Goal: Transaction & Acquisition: Book appointment/travel/reservation

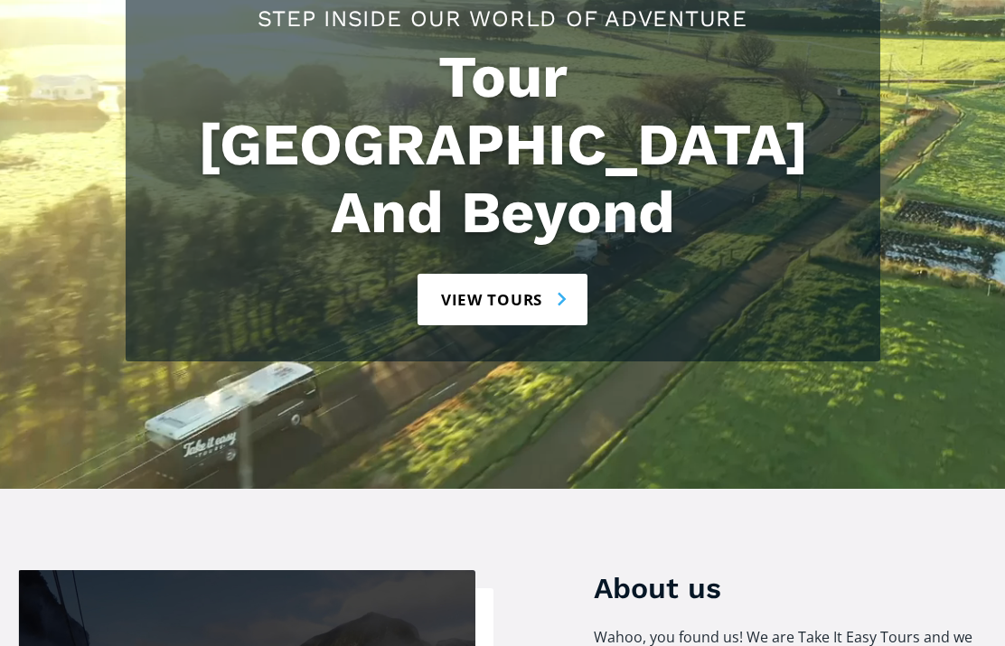
scroll to position [347, 0]
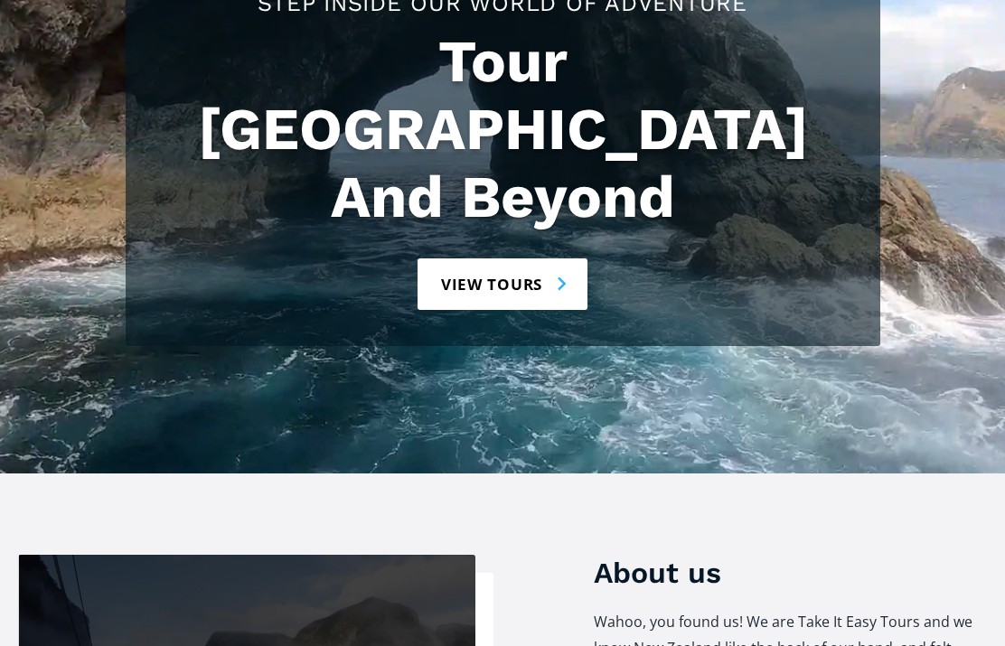
click at [546, 258] on link "View tours" at bounding box center [502, 284] width 171 height 52
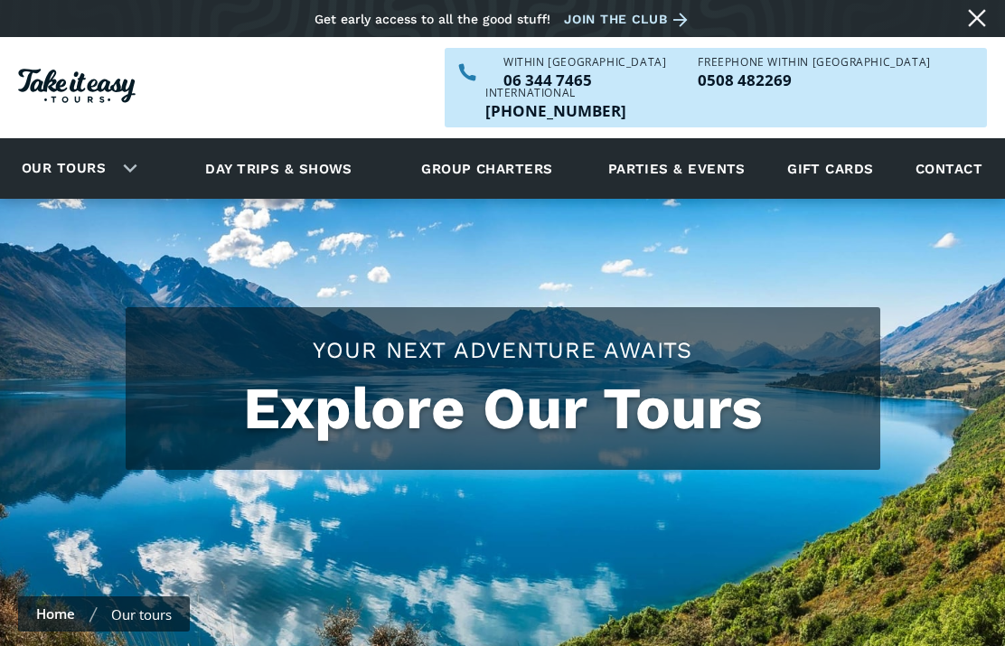
scroll to position [398, 0]
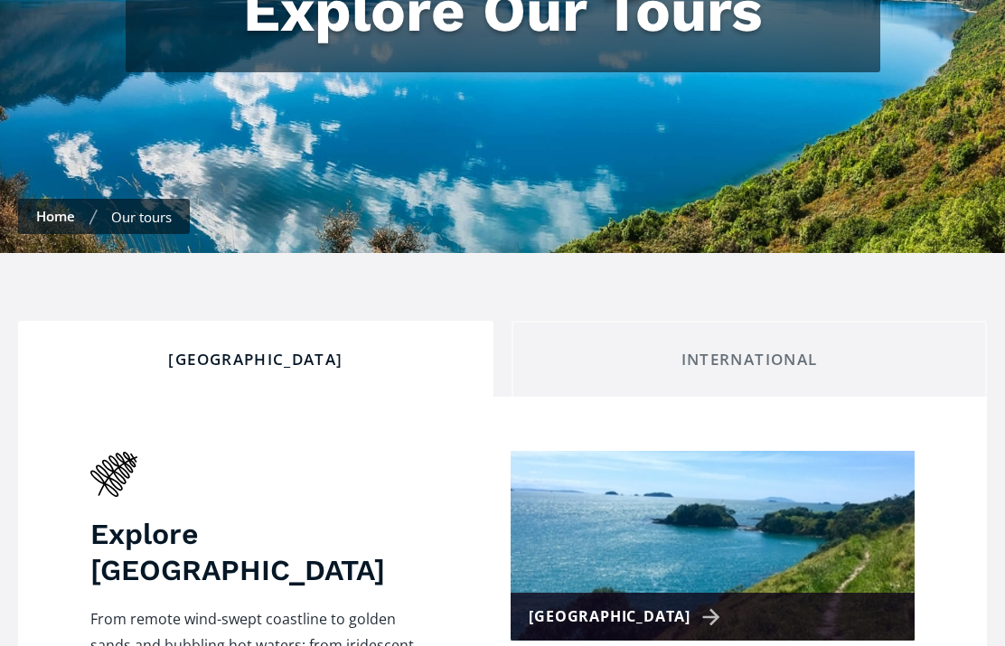
click at [791, 350] on div "International" at bounding box center [749, 360] width 445 height 20
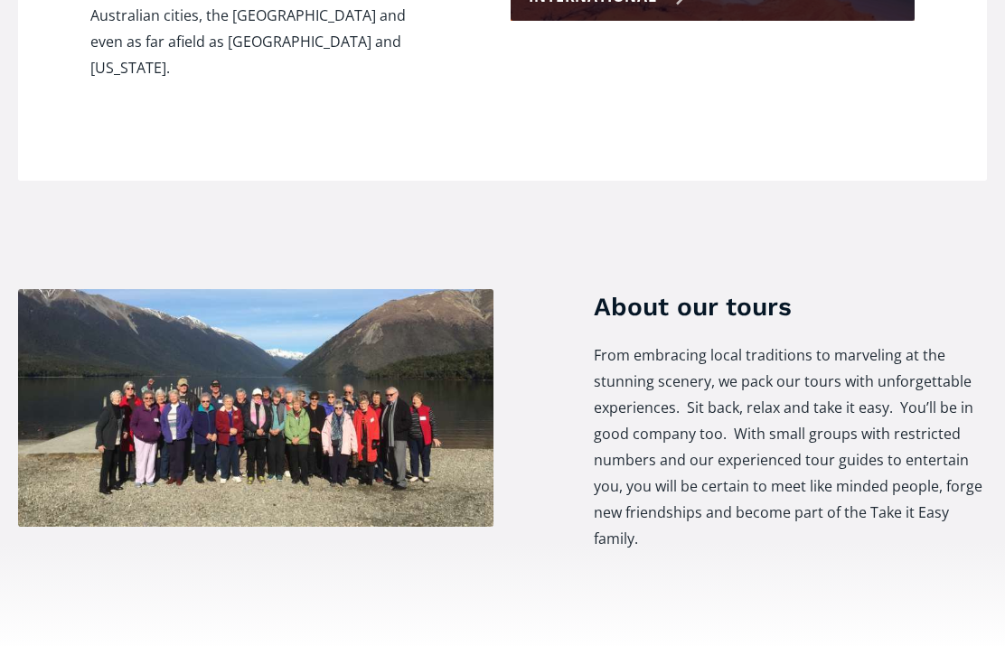
scroll to position [0, 0]
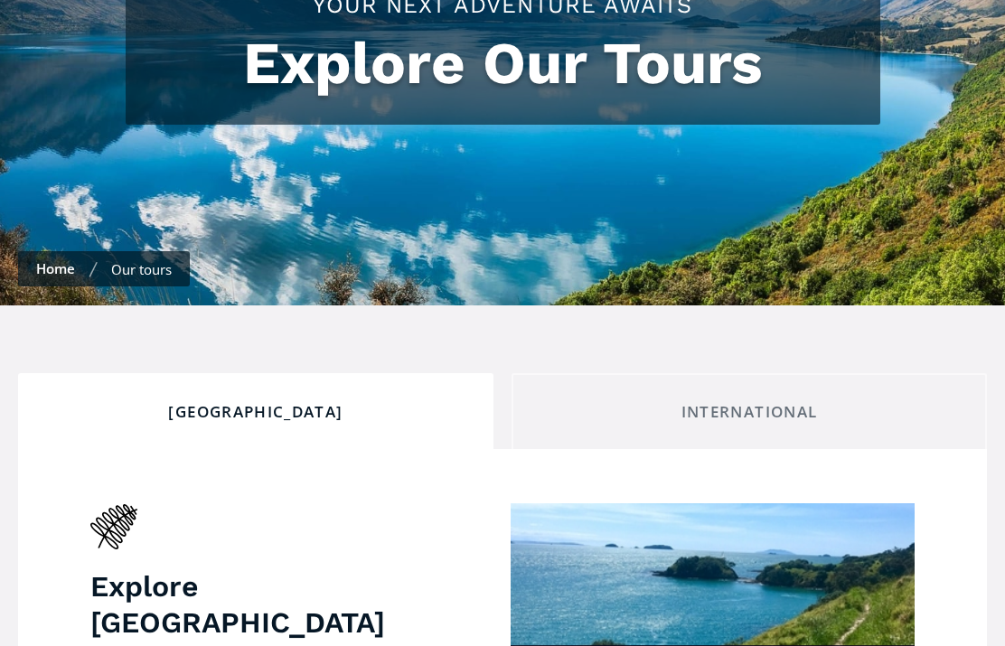
scroll to position [969, 0]
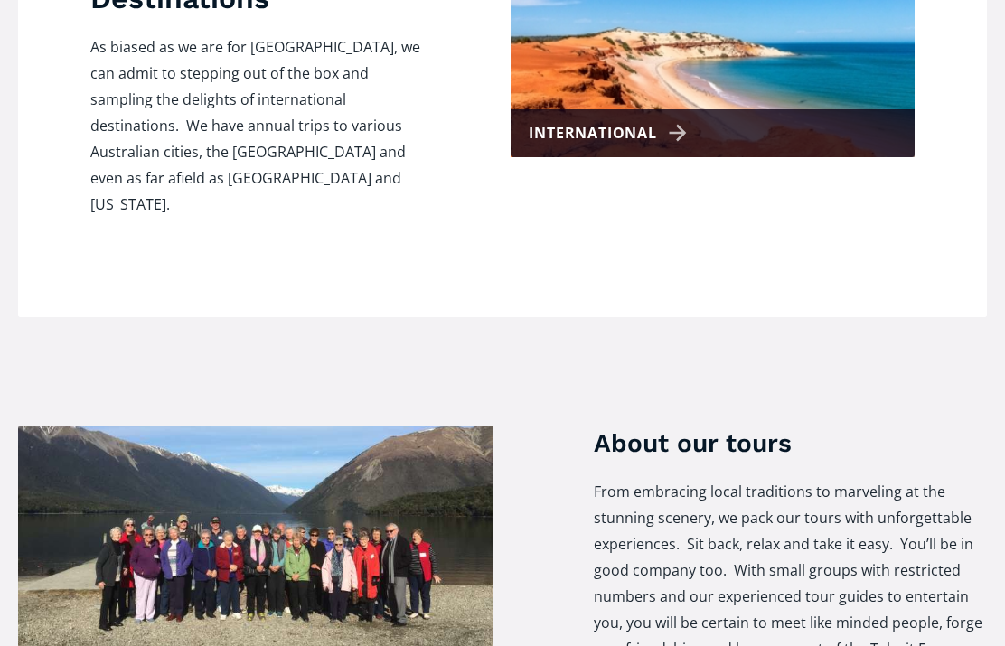
scroll to position [522, 0]
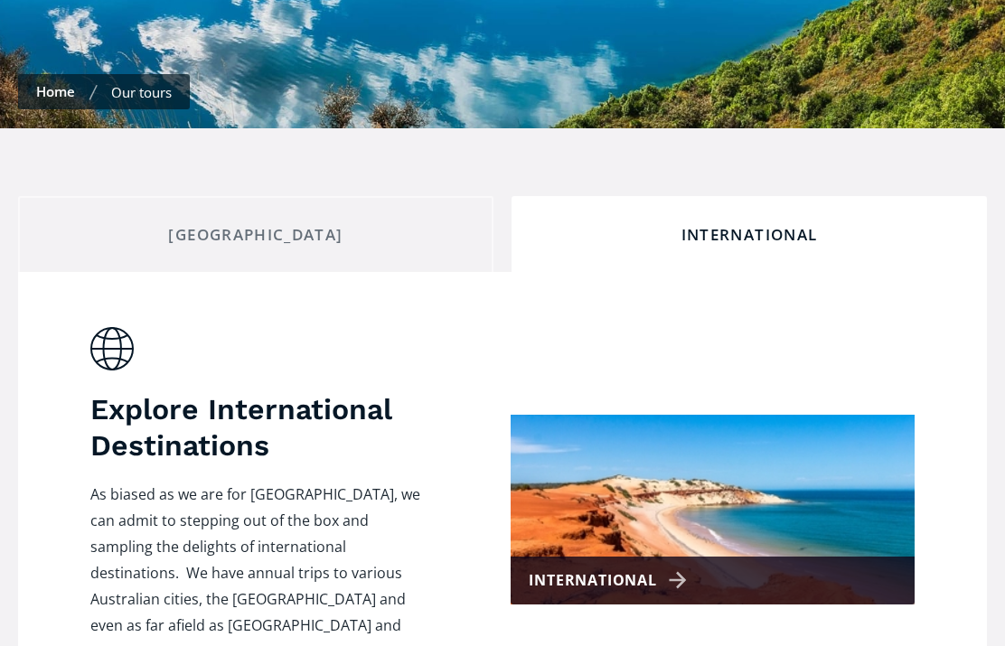
click at [619, 567] on div "International" at bounding box center [611, 580] width 164 height 26
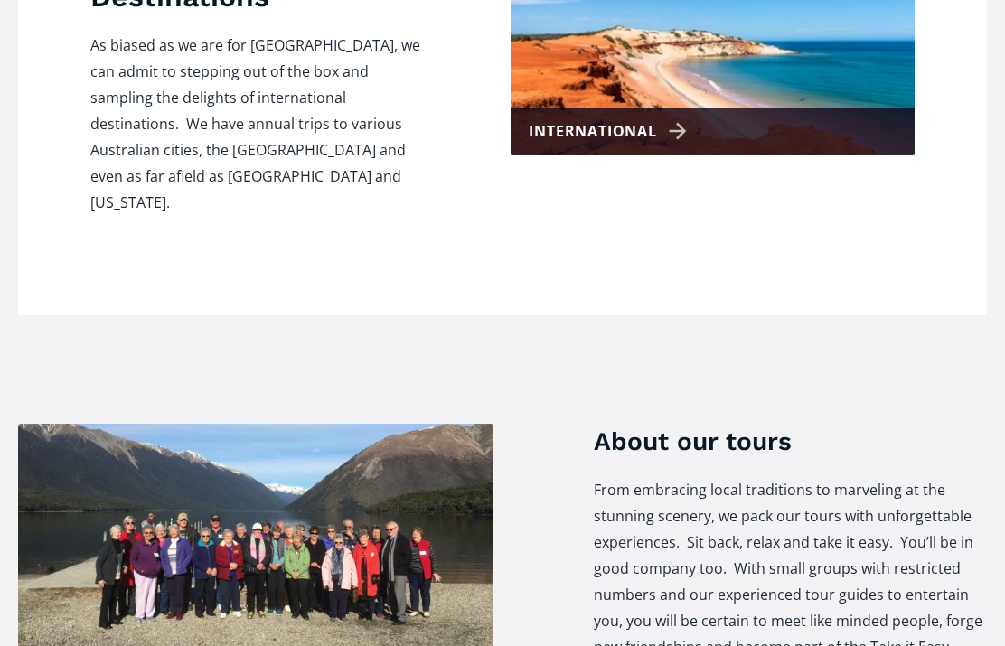
click at [767, 108] on div "International" at bounding box center [712, 132] width 404 height 48
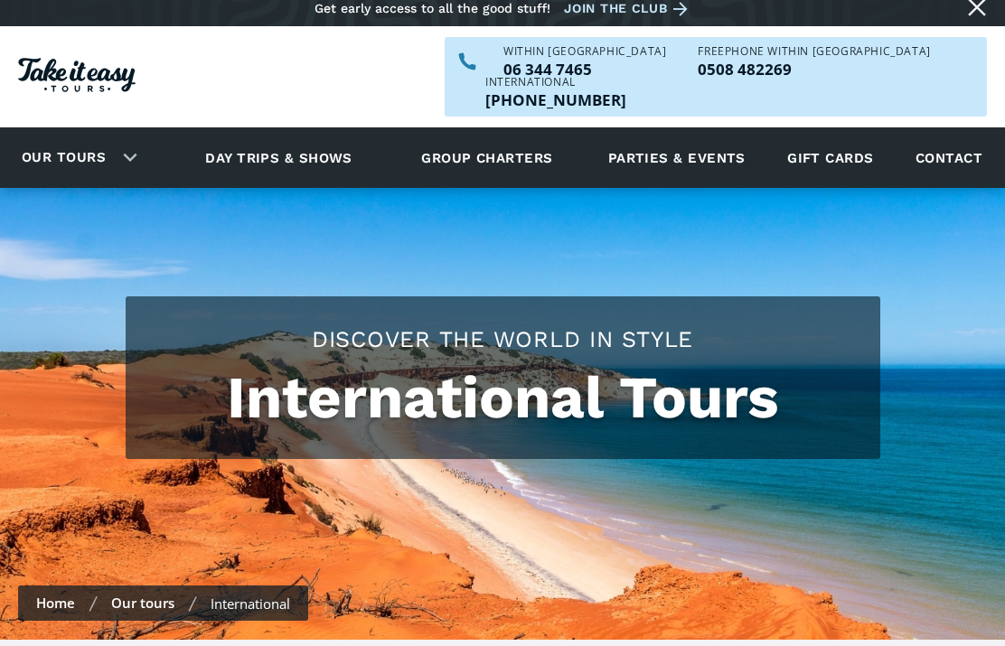
scroll to position [34, 0]
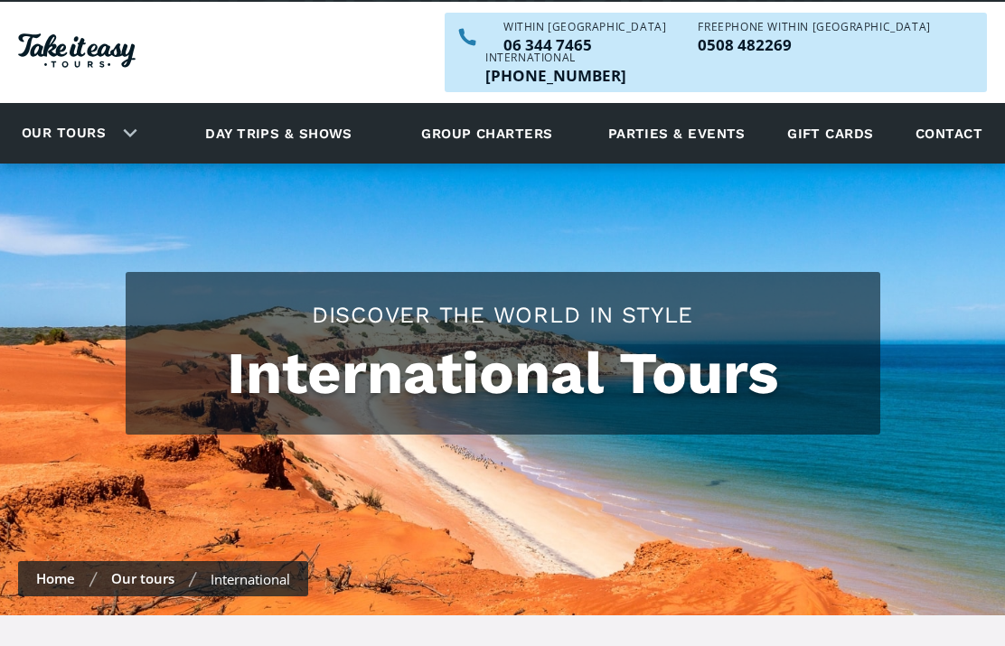
click at [273, 571] on div "International" at bounding box center [251, 580] width 80 height 18
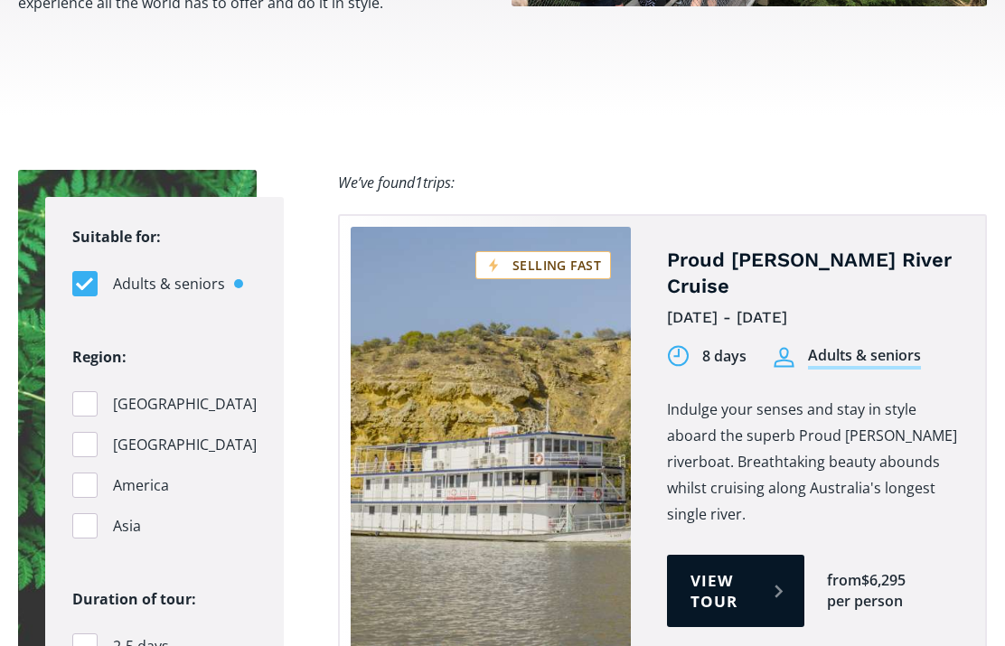
scroll to position [1029, 0]
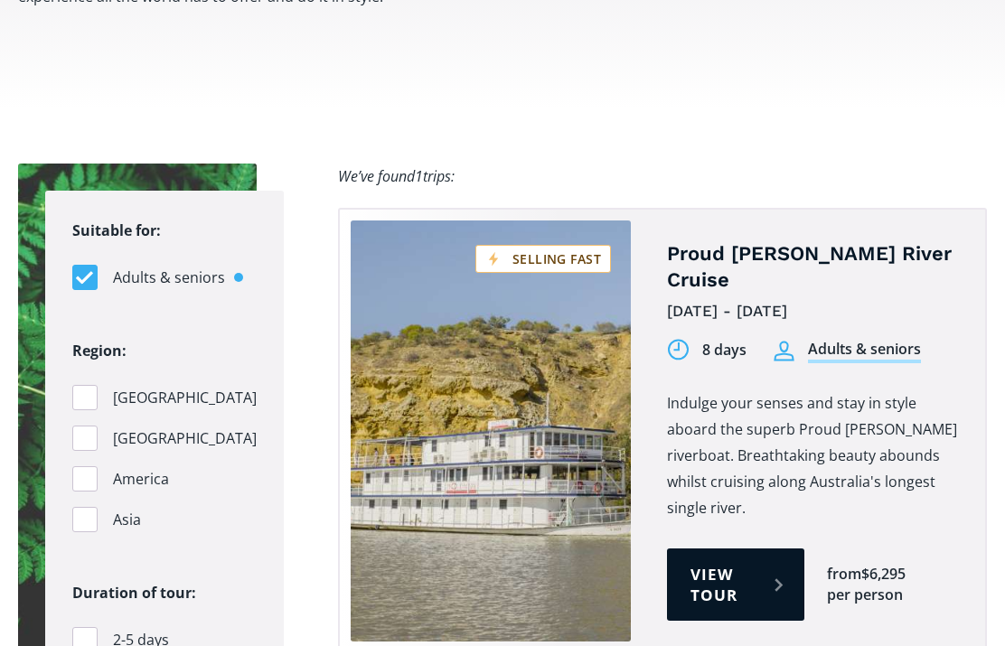
click at [83, 512] on div "Filters" at bounding box center [84, 519] width 25 height 25
click at [83, 514] on input "Asia" at bounding box center [78, 520] width 12 height 12
checkbox input "true"
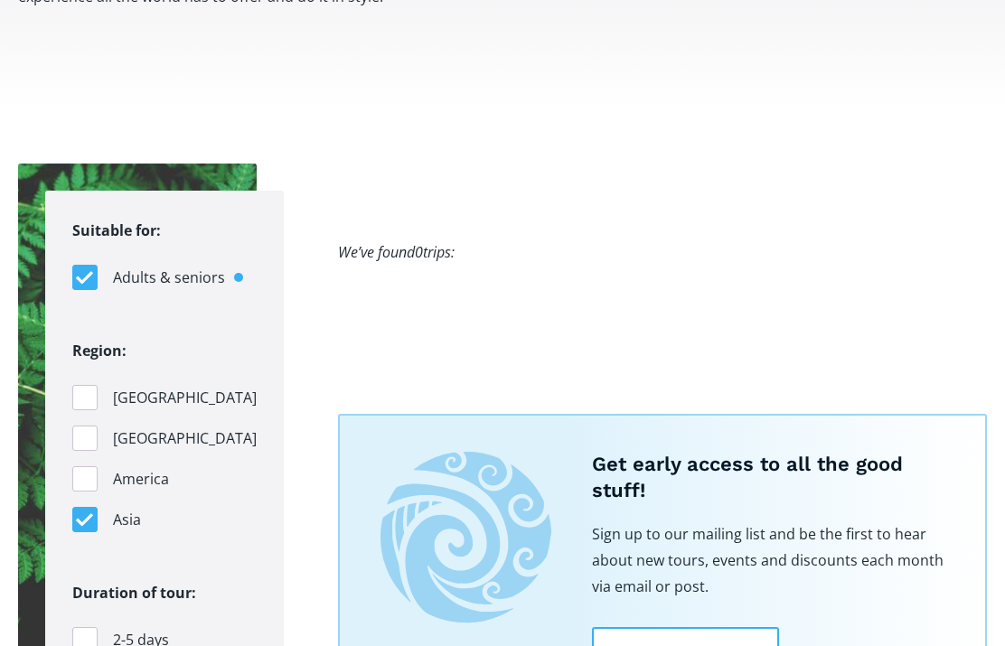
click at [72, 385] on div "Filters" at bounding box center [84, 397] width 25 height 25
click at [72, 392] on input "Australia" at bounding box center [78, 398] width 12 height 12
checkbox input "true"
